Goal: Transaction & Acquisition: Subscribe to service/newsletter

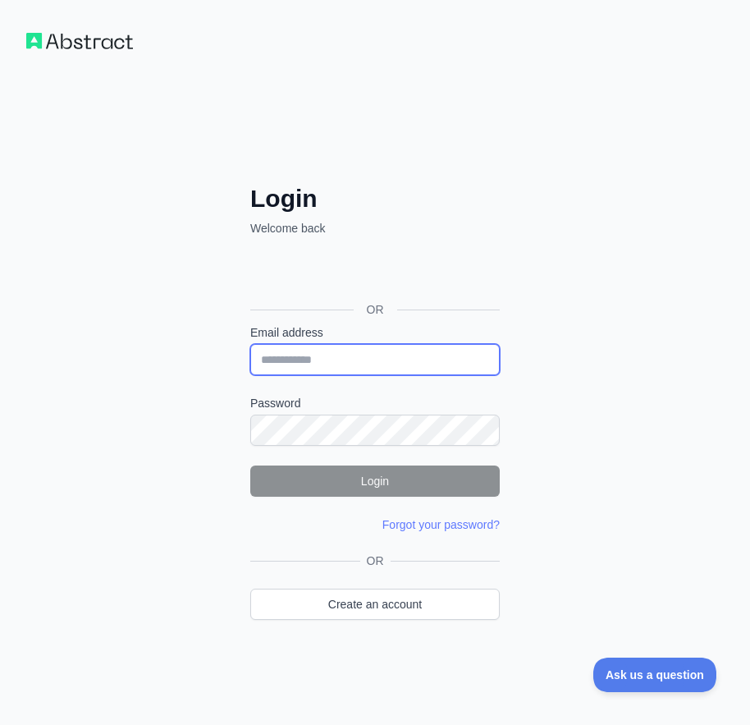
click at [331, 352] on input "Email address" at bounding box center [374, 359] width 249 height 31
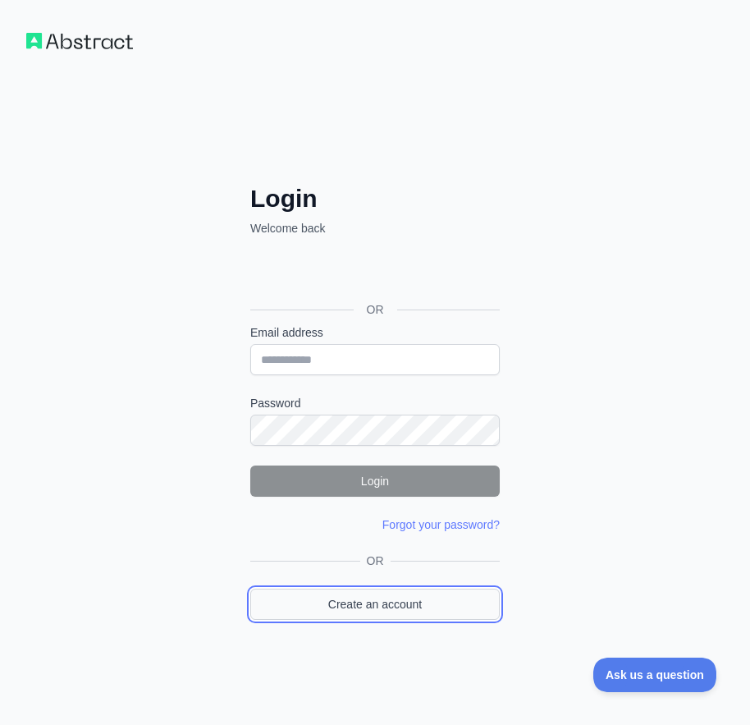
click at [360, 606] on link "Create an account" at bounding box center [374, 603] width 249 height 31
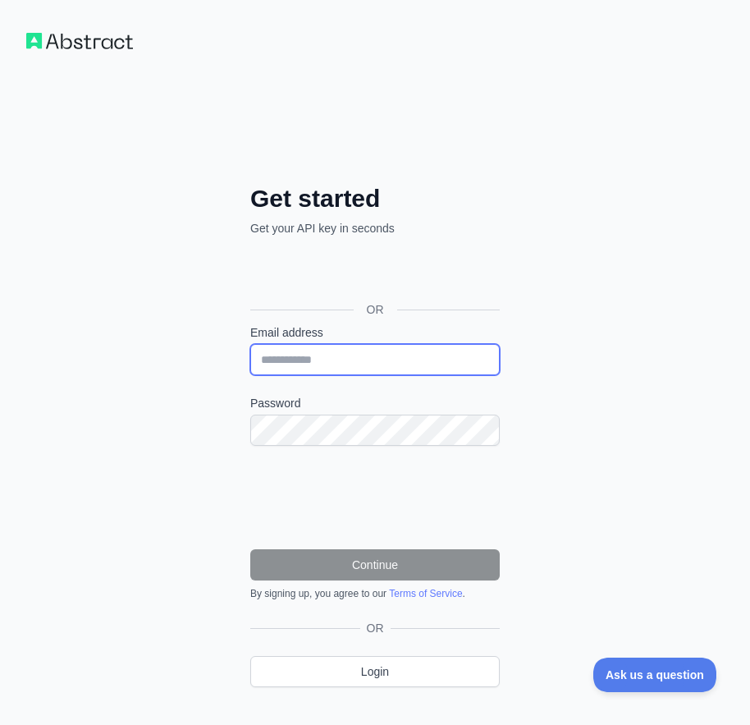
click at [309, 351] on input "Email address" at bounding box center [374, 359] width 249 height 31
paste input "**********"
type input "**********"
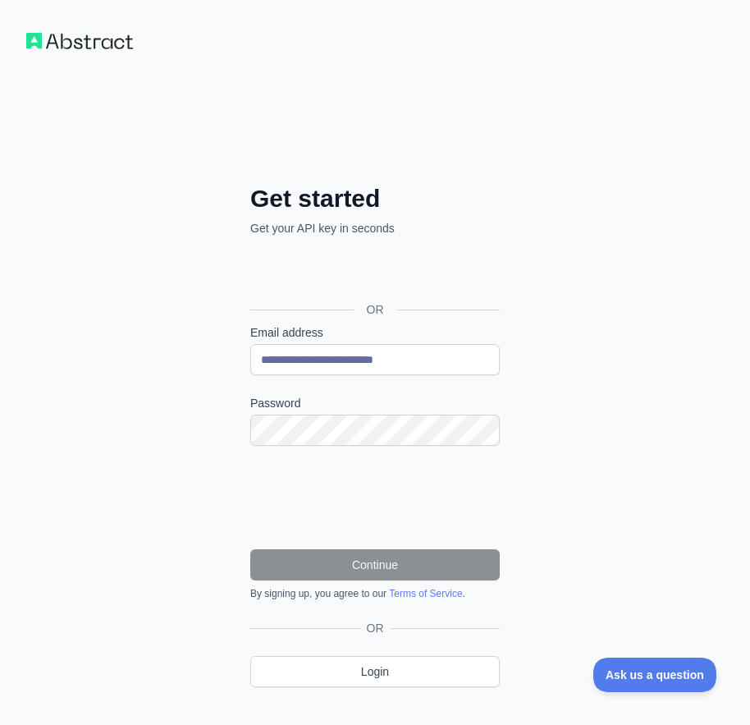
click at [283, 502] on div at bounding box center [375, 362] width 750 height 725
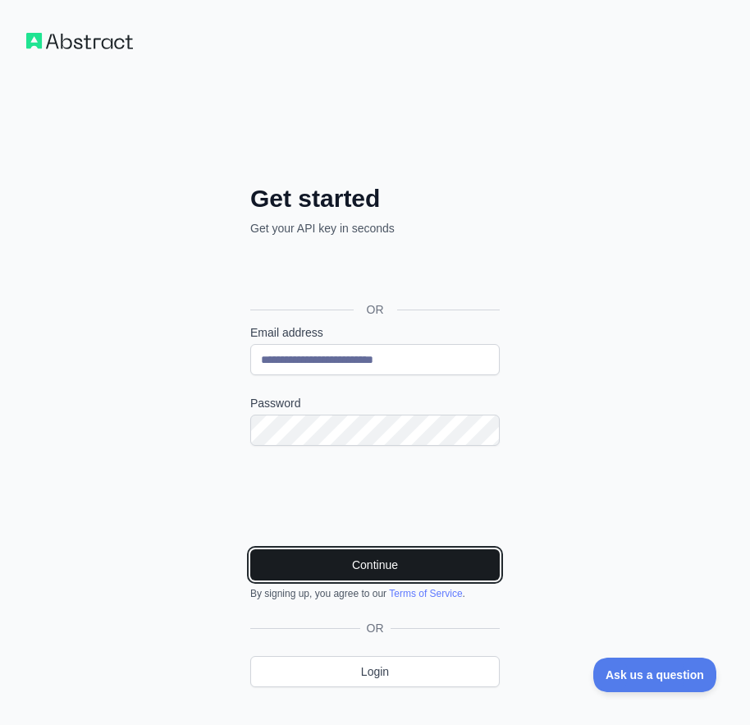
click at [402, 570] on button "Continue" at bounding box center [374, 564] width 249 height 31
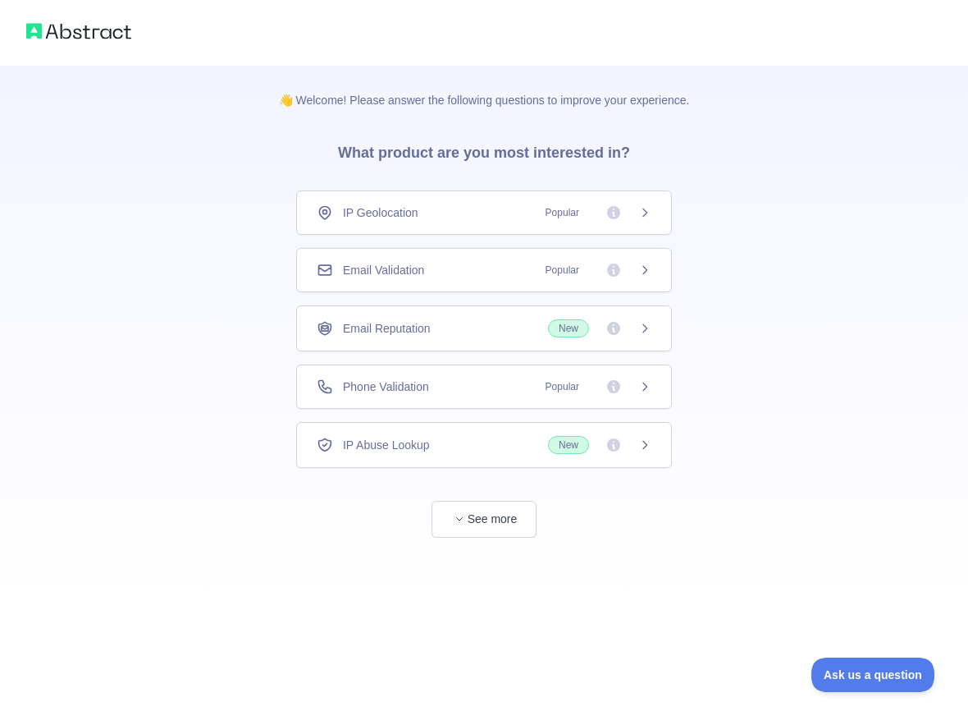
click at [443, 279] on div "Email Validation Popular" at bounding box center [484, 270] width 376 height 44
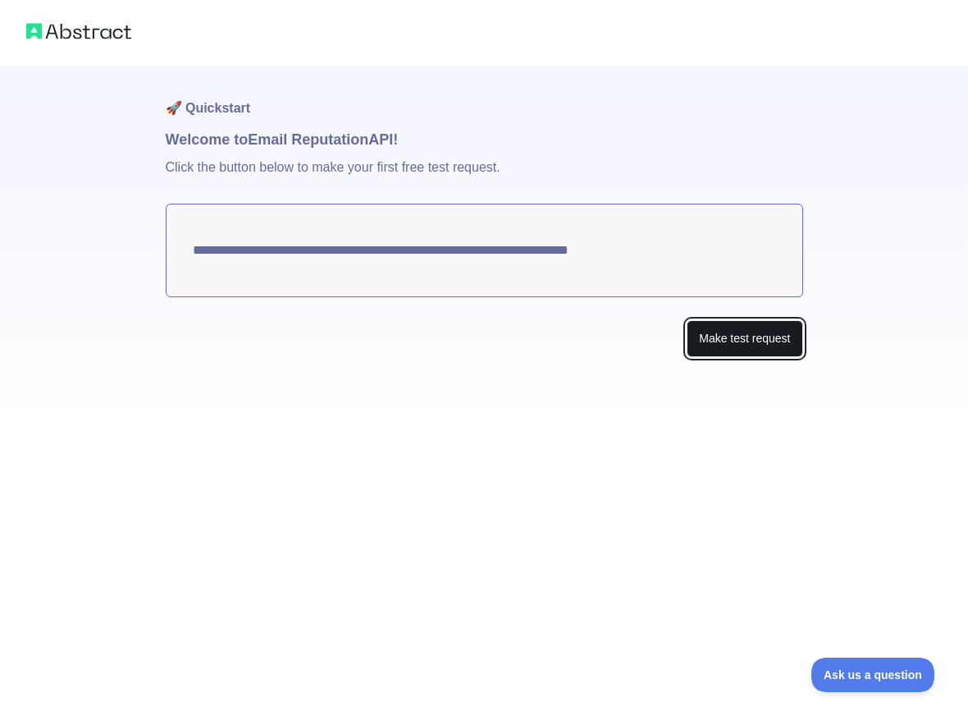
click at [759, 333] on button "Make test request" at bounding box center [745, 338] width 116 height 37
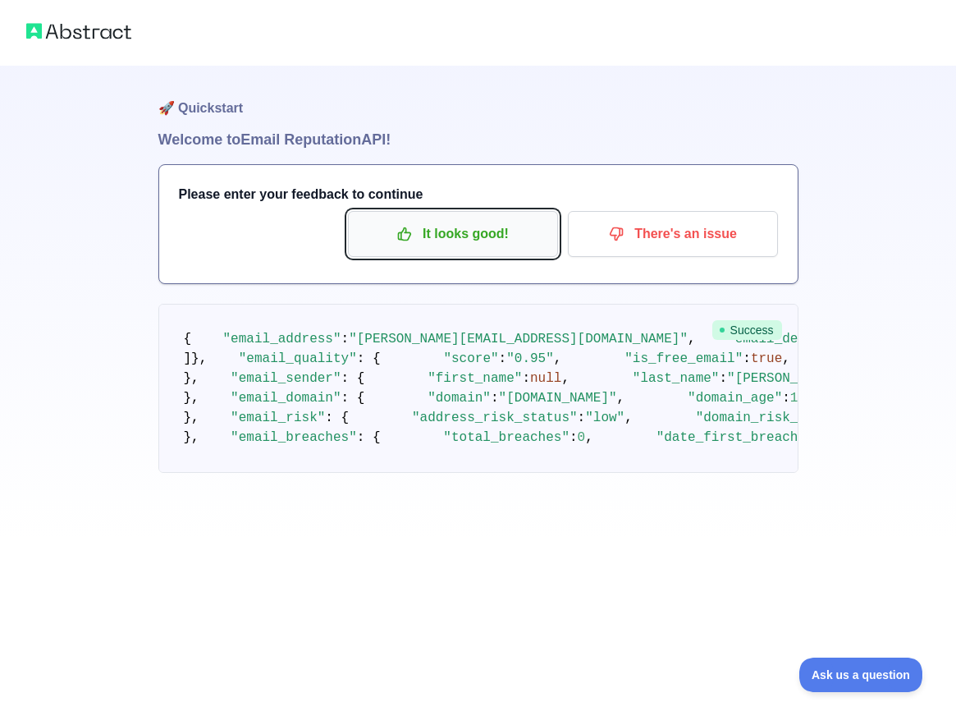
click at [454, 232] on p "It looks good!" at bounding box center [452, 234] width 185 height 28
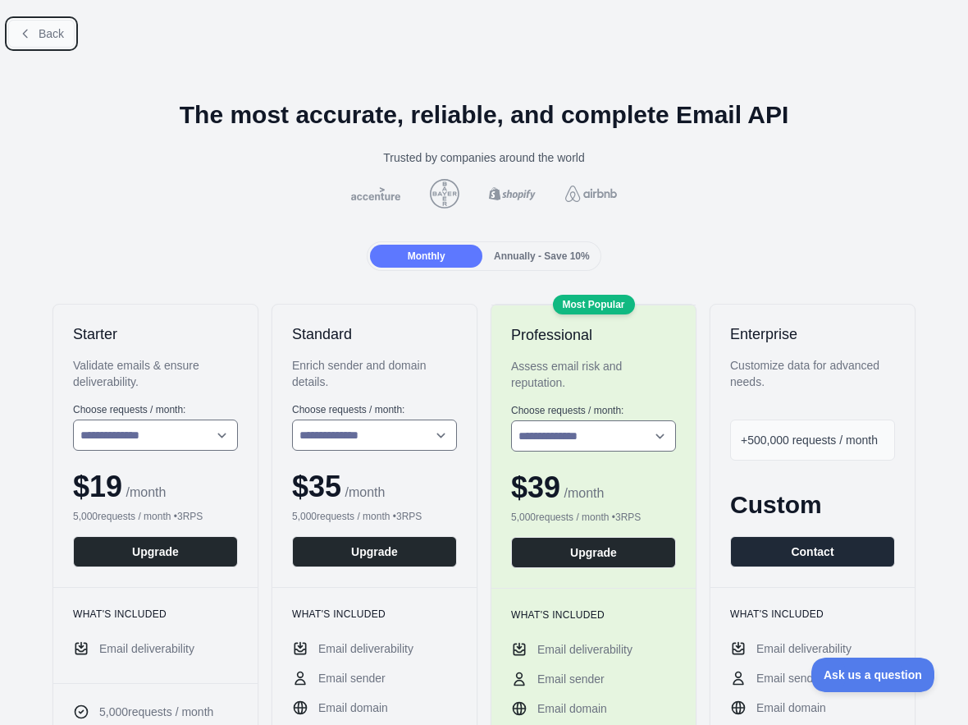
click at [40, 32] on span "Back" at bounding box center [51, 33] width 25 height 13
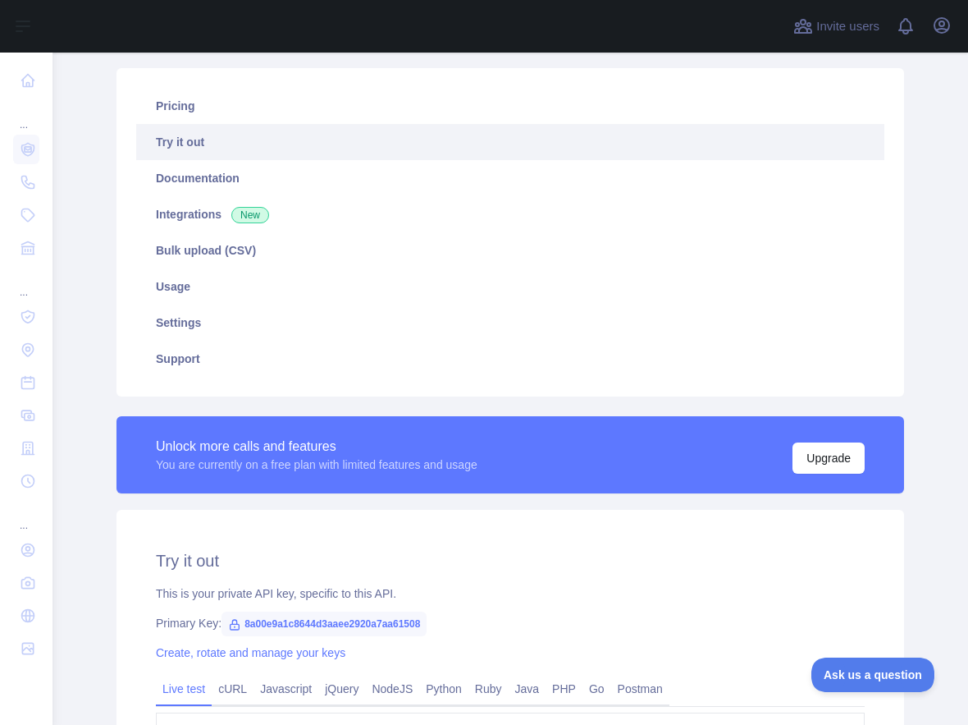
scroll to position [403, 0]
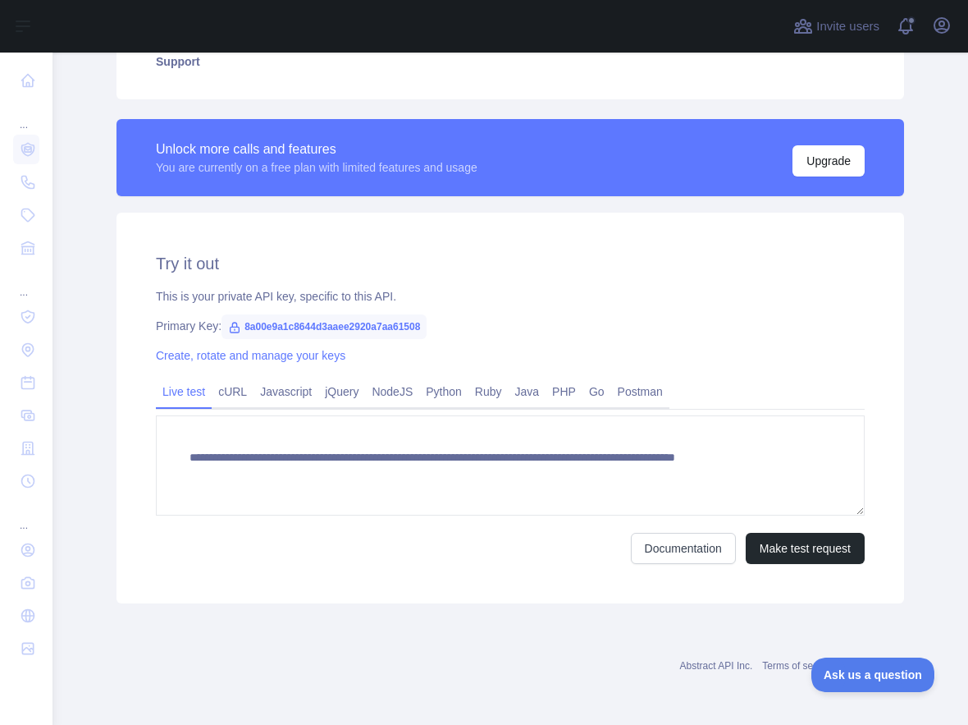
click at [358, 326] on span "8a00e9a1c8644d3aaee2920a7aa61508" at bounding box center [324, 326] width 205 height 25
copy span "8a00e9a1c8644d3aaee2920a7aa61508"
